Goal: Information Seeking & Learning: Find specific fact

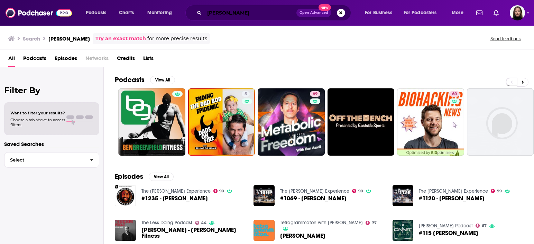
click at [270, 11] on input "[PERSON_NAME]" at bounding box center [251, 12] width 92 height 11
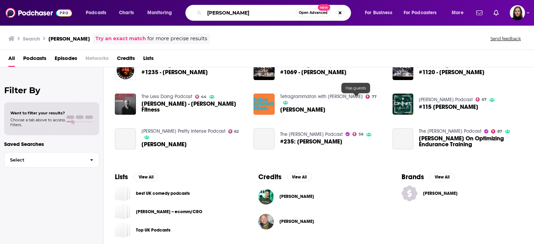
scroll to position [128, 0]
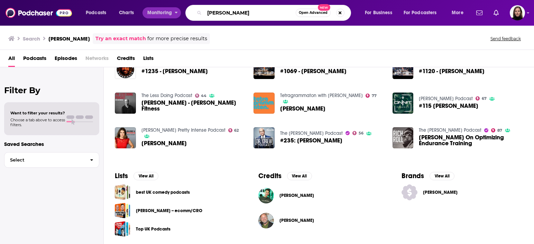
drag, startPoint x: 265, startPoint y: 13, endPoint x: 149, endPoint y: 10, distance: 116.7
click at [149, 10] on div "Podcasts Charts Monitoring [PERSON_NAME] Open Advanced New For Business For Pod…" at bounding box center [275, 13] width 389 height 16
paste input "Boundless Life"
type input "Boundless Life"
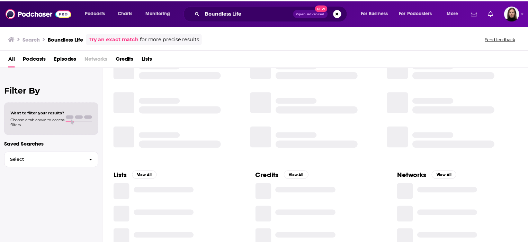
scroll to position [18, 0]
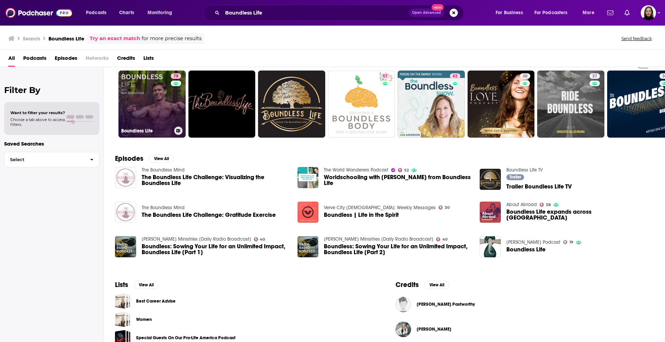
click at [161, 103] on link "78 Boundless Life" at bounding box center [151, 104] width 67 height 67
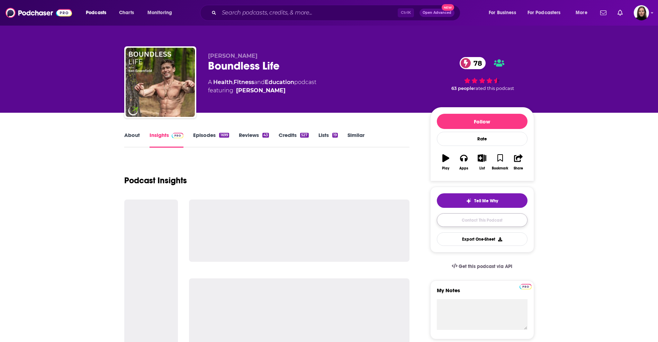
click at [477, 221] on link "Contact This Podcast" at bounding box center [482, 221] width 91 height 14
click at [502, 222] on link "Contact This Podcast" at bounding box center [482, 221] width 91 height 14
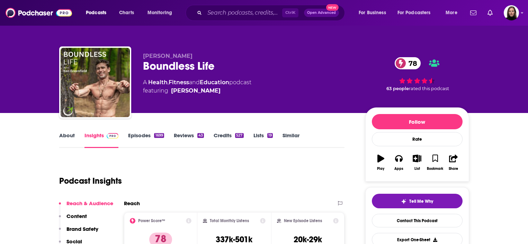
click at [226, 53] on p "[PERSON_NAME]" at bounding box center [248, 56] width 211 height 7
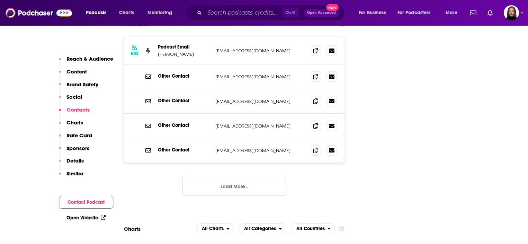
scroll to position [865, 0]
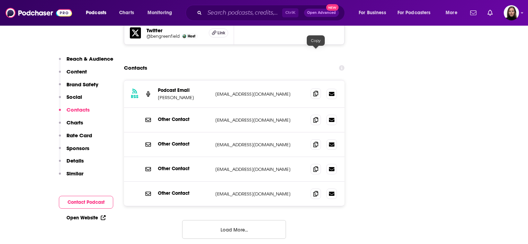
click at [315, 91] on icon at bounding box center [315, 94] width 5 height 6
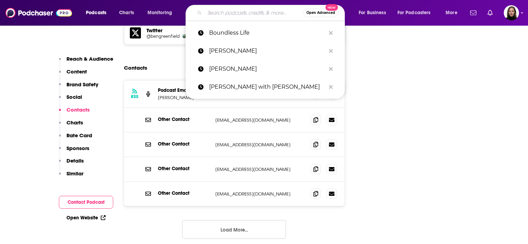
click at [262, 10] on input "Search podcasts, credits, & more..." at bounding box center [254, 12] width 99 height 11
paste input "Your Healthiest Healthy with [PERSON_NAME]"
type input "Your Healthiest Healthy with [PERSON_NAME]"
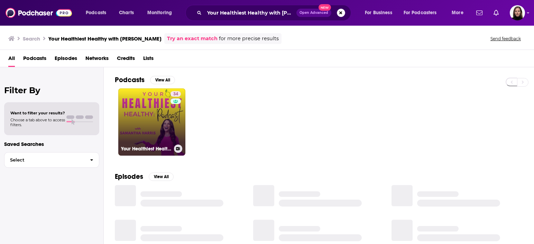
click at [151, 124] on link "34 Your Healthiest Healthy with [PERSON_NAME]" at bounding box center [151, 121] width 67 height 67
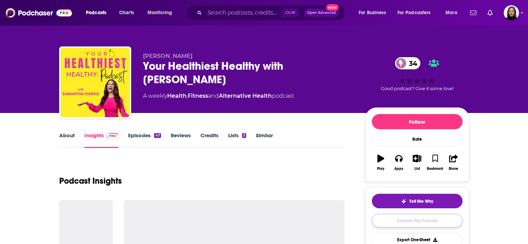
click at [425, 221] on link "Contact This Podcast" at bounding box center [417, 221] width 91 height 14
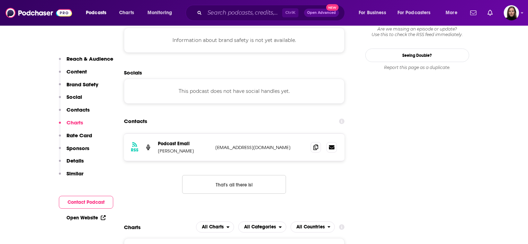
scroll to position [666, 0]
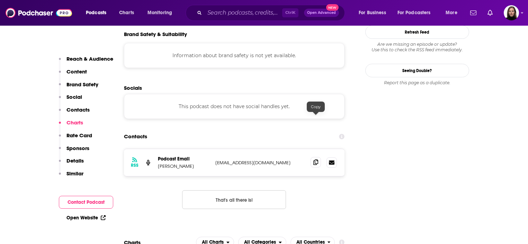
click at [313, 157] on span at bounding box center [316, 162] width 10 height 10
click at [317, 159] on icon at bounding box center [315, 162] width 5 height 6
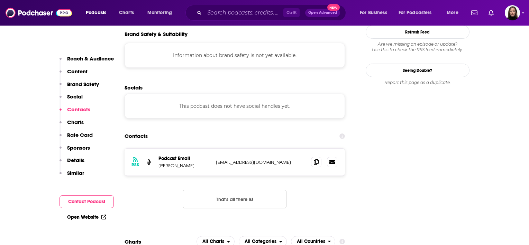
click at [254, 13] on input "Search podcasts, credits, & more..." at bounding box center [244, 12] width 79 height 11
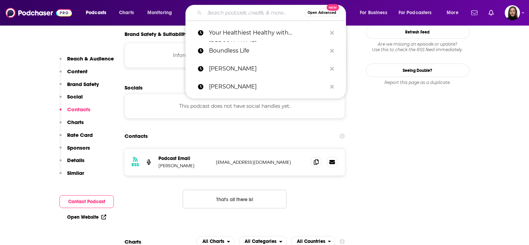
paste input "The Ancient Health Podcast with [PERSON_NAME]"
type input "The Ancient Health Podcast with [PERSON_NAME]"
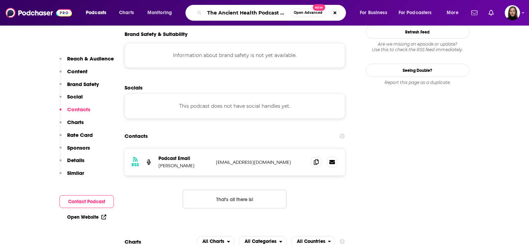
scroll to position [0, 38]
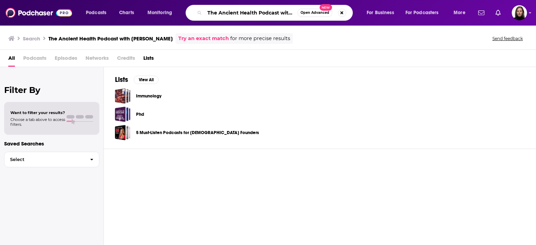
scroll to position [0, 32]
drag, startPoint x: 280, startPoint y: 11, endPoint x: 316, endPoint y: 22, distance: 37.9
click at [316, 22] on div "Podcasts Charts Monitoring The Ancient Health Podcast with [PERSON_NAME] Open A…" at bounding box center [268, 13] width 536 height 26
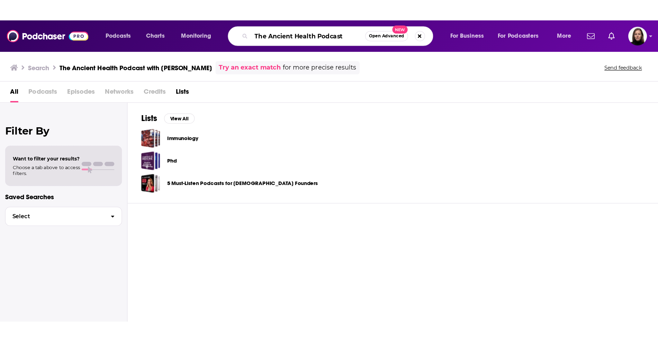
scroll to position [0, 0]
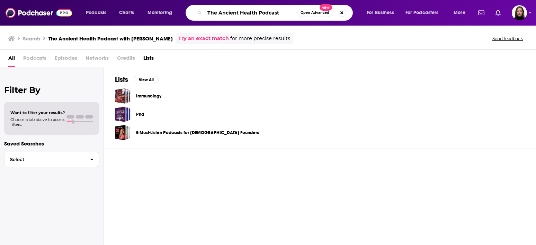
type input "The Ancient Health Podcast"
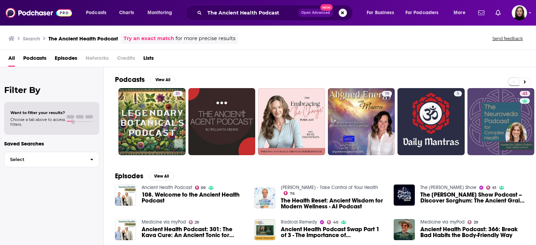
click at [209, 194] on span "108. Welcome to the Ancient Health Podcast" at bounding box center [194, 198] width 105 height 12
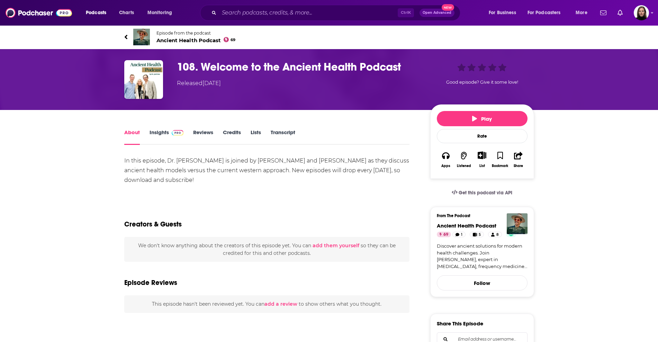
click at [204, 34] on span "Episode from the podcast" at bounding box center [195, 32] width 79 height 5
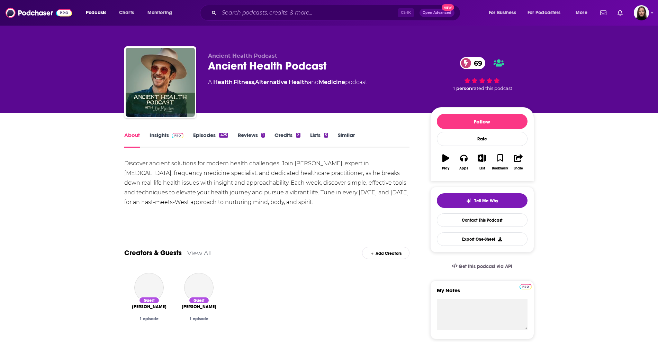
click at [211, 132] on link "Episodes 425" at bounding box center [210, 140] width 35 height 16
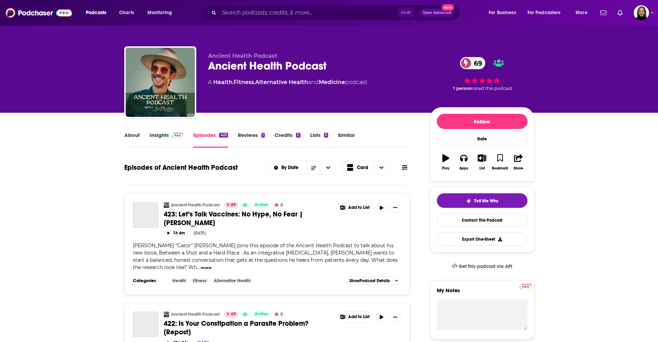
click at [406, 167] on icon at bounding box center [405, 168] width 6 height 6
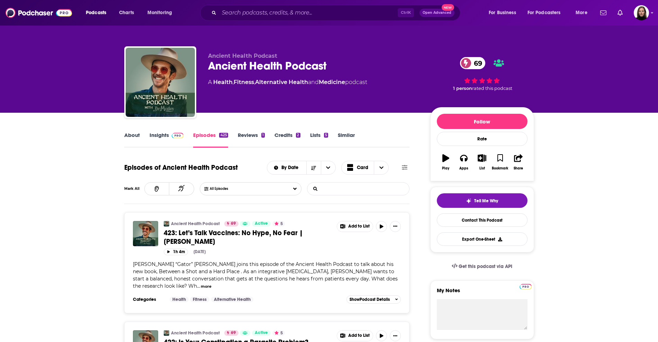
click at [348, 188] on input "List Search Input" at bounding box center [343, 189] width 72 height 12
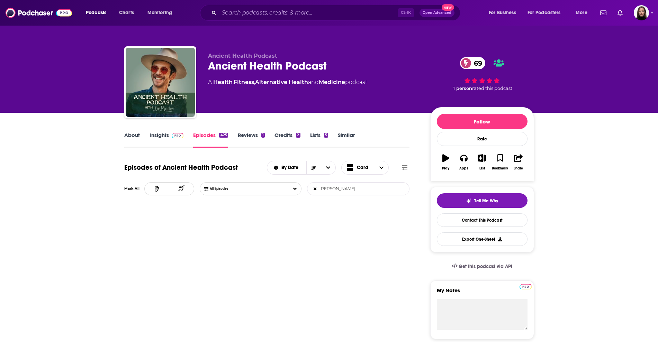
click at [312, 189] on input "[PERSON_NAME]" at bounding box center [343, 189] width 72 height 12
drag, startPoint x: 351, startPoint y: 191, endPoint x: 314, endPoint y: 188, distance: 37.1
click at [314, 188] on form "[PERSON_NAME] List Search Input Search Episodes..." at bounding box center [358, 188] width 102 height 13
click at [328, 192] on input "[PERSON_NAME]" at bounding box center [343, 189] width 72 height 12
click at [335, 191] on input "[PERSON_NAME]" at bounding box center [343, 189] width 72 height 12
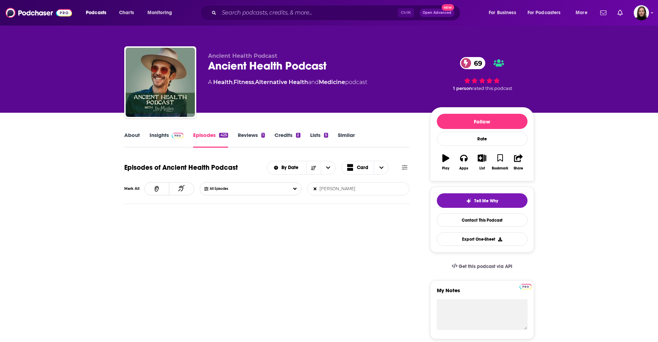
type input "[PERSON_NAME]"
click at [234, 189] on span "All Episodes" at bounding box center [226, 189] width 32 height 4
click at [313, 190] on input "[PERSON_NAME]" at bounding box center [343, 189] width 72 height 12
click at [270, 187] on button "All Episodes" at bounding box center [251, 188] width 102 height 13
click at [269, 203] on div "All Episodes" at bounding box center [251, 201] width 102 height 13
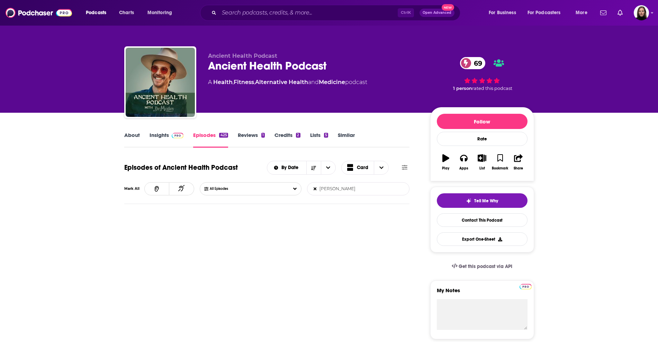
click at [208, 135] on link "Episodes 425" at bounding box center [210, 140] width 35 height 16
click at [313, 190] on input "[PERSON_NAME]" at bounding box center [343, 189] width 72 height 12
click at [315, 190] on icon at bounding box center [315, 189] width 3 height 4
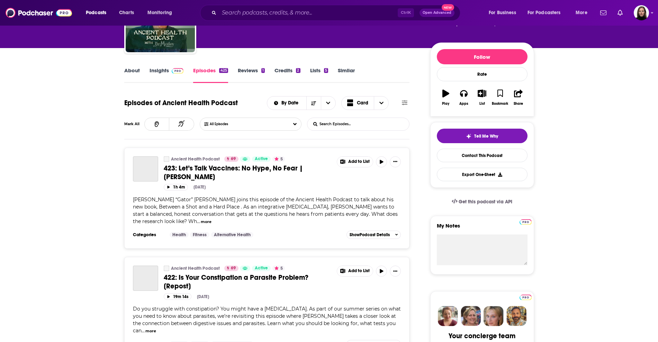
scroll to position [130, 0]
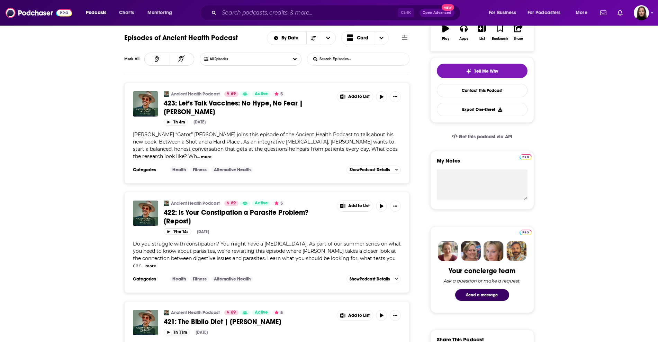
click at [337, 61] on input "List Search Input" at bounding box center [343, 59] width 72 height 12
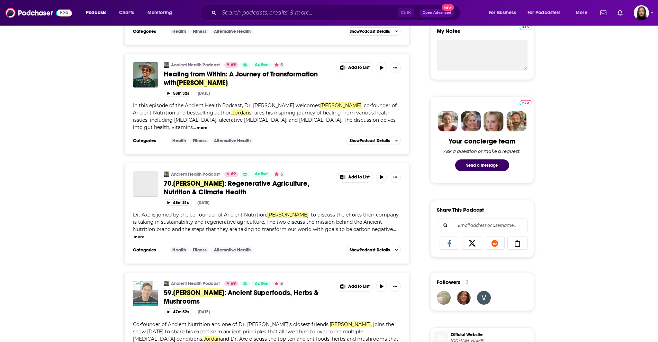
scroll to position [0, 0]
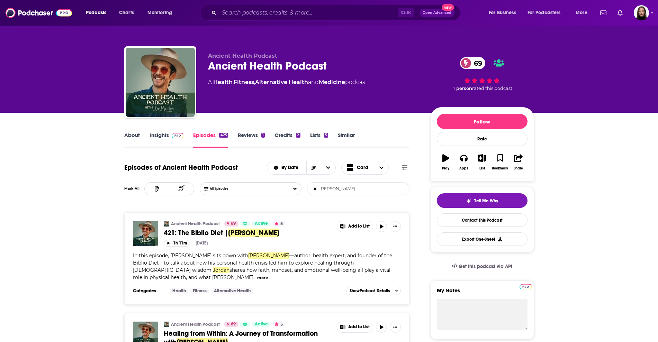
drag, startPoint x: 353, startPoint y: 184, endPoint x: 304, endPoint y: 188, distance: 49.3
click at [304, 188] on div "All Episodes [PERSON_NAME] List Search Input Search Episodes..." at bounding box center [305, 188] width 210 height 13
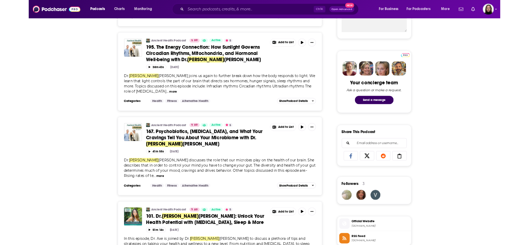
scroll to position [260, 0]
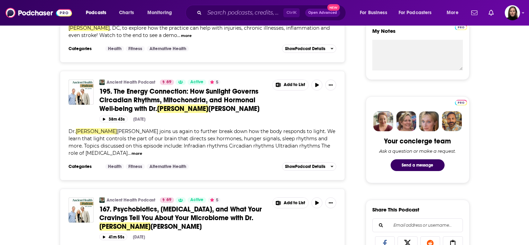
type input "[PERSON_NAME]"
